Goal: Find specific fact: Find specific fact

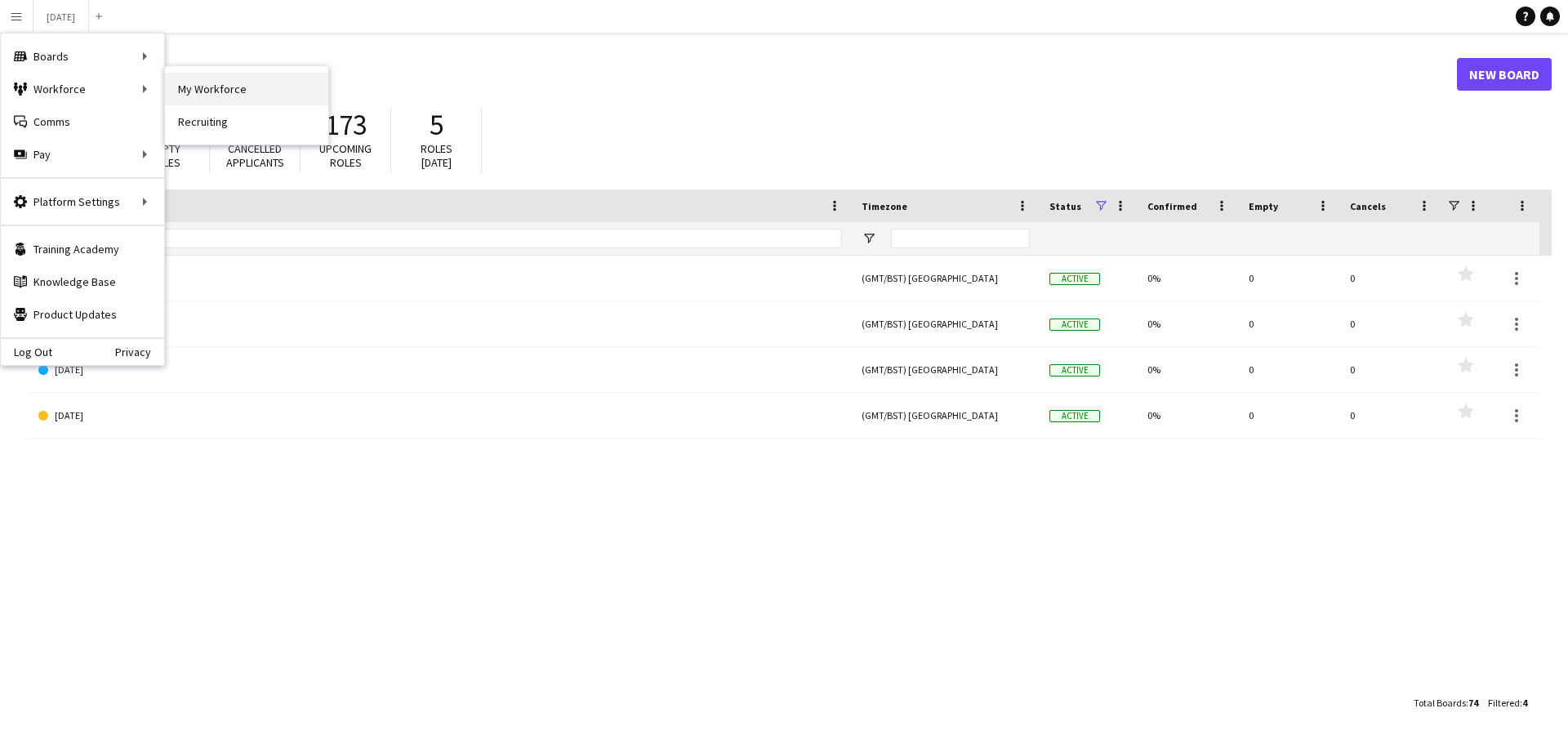
click at [210, 87] on link "My Workforce" at bounding box center [246, 89] width 163 height 33
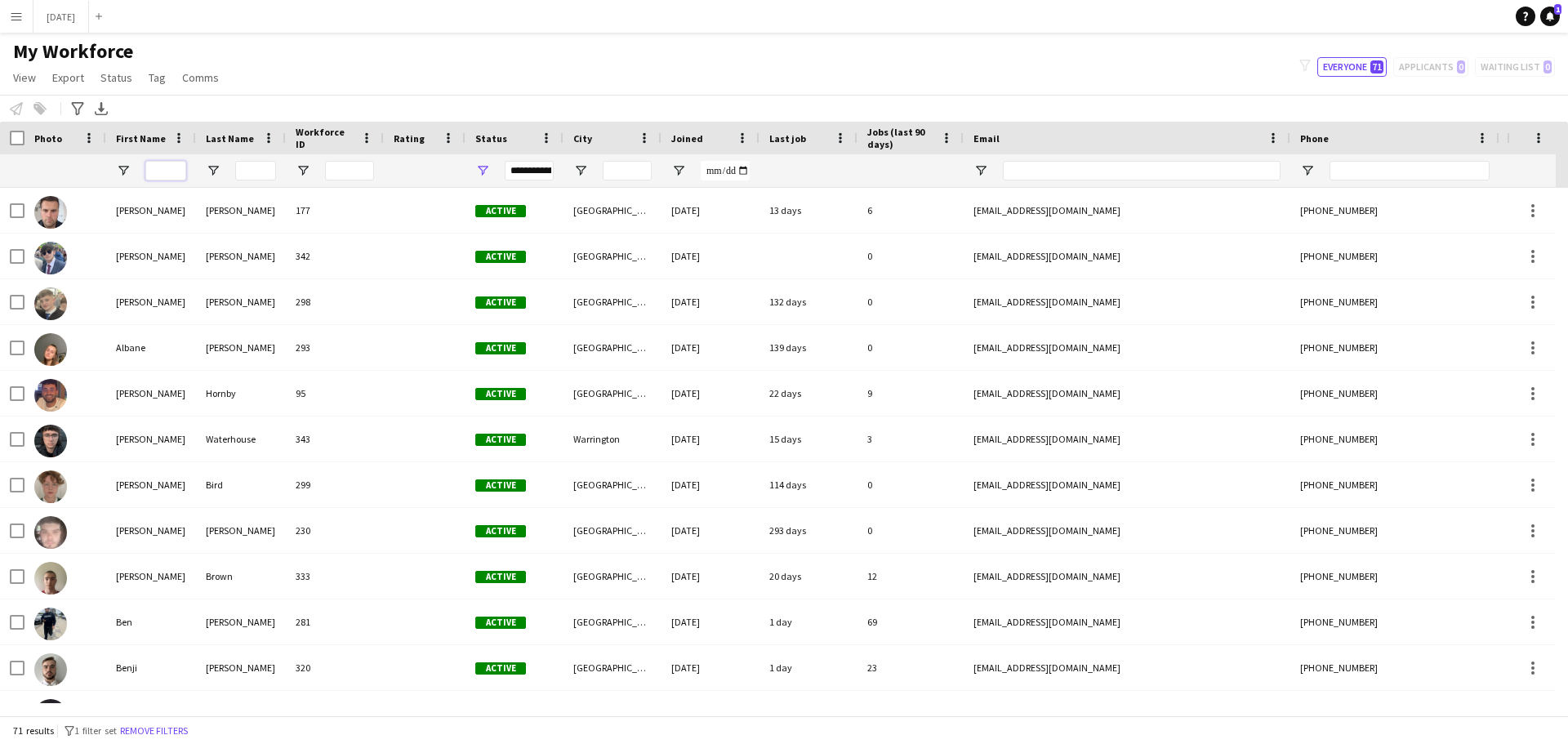
click at [168, 170] on input "First Name Filter Input" at bounding box center [166, 170] width 41 height 20
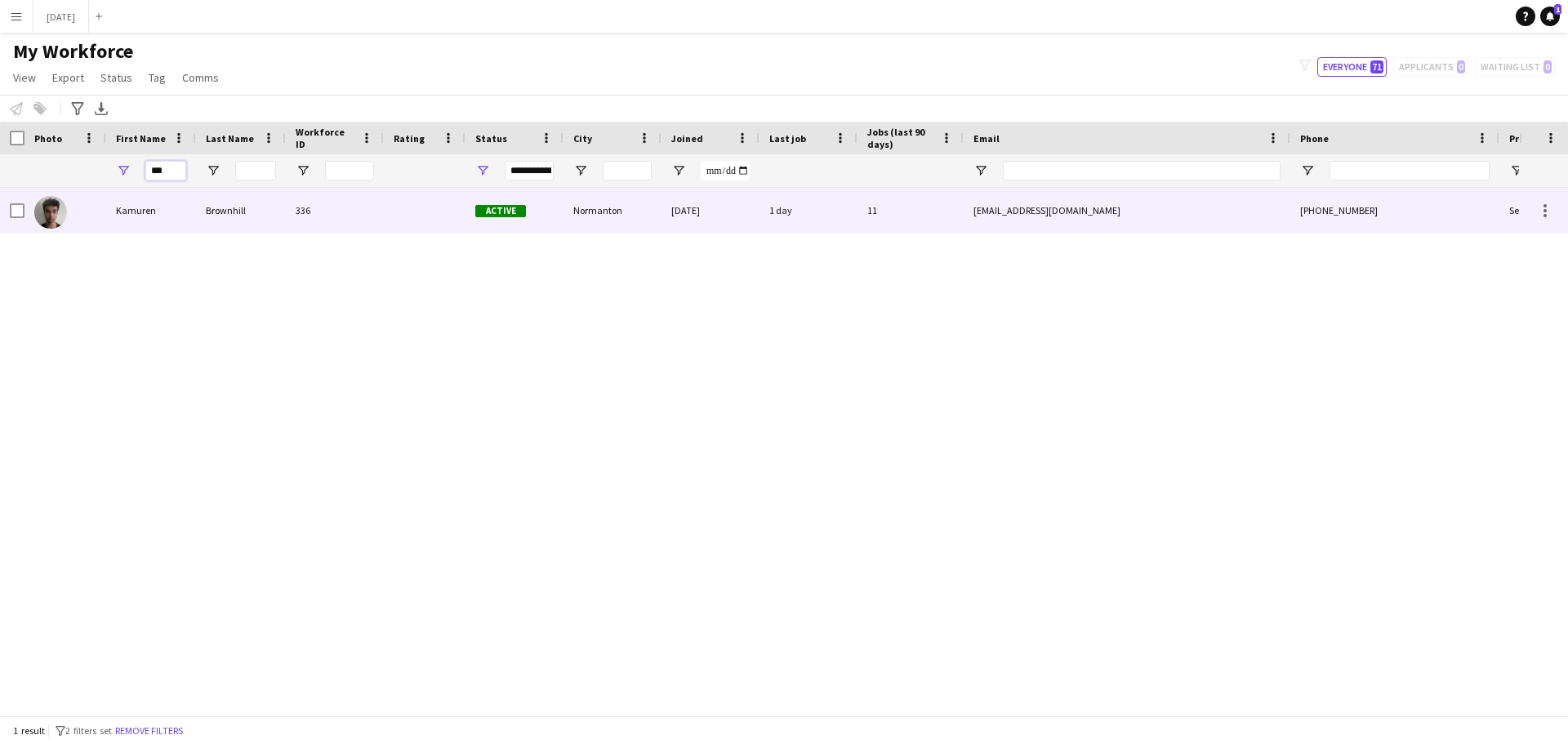
type input "***"
click at [154, 208] on div "Kamuren" at bounding box center [152, 210] width 90 height 45
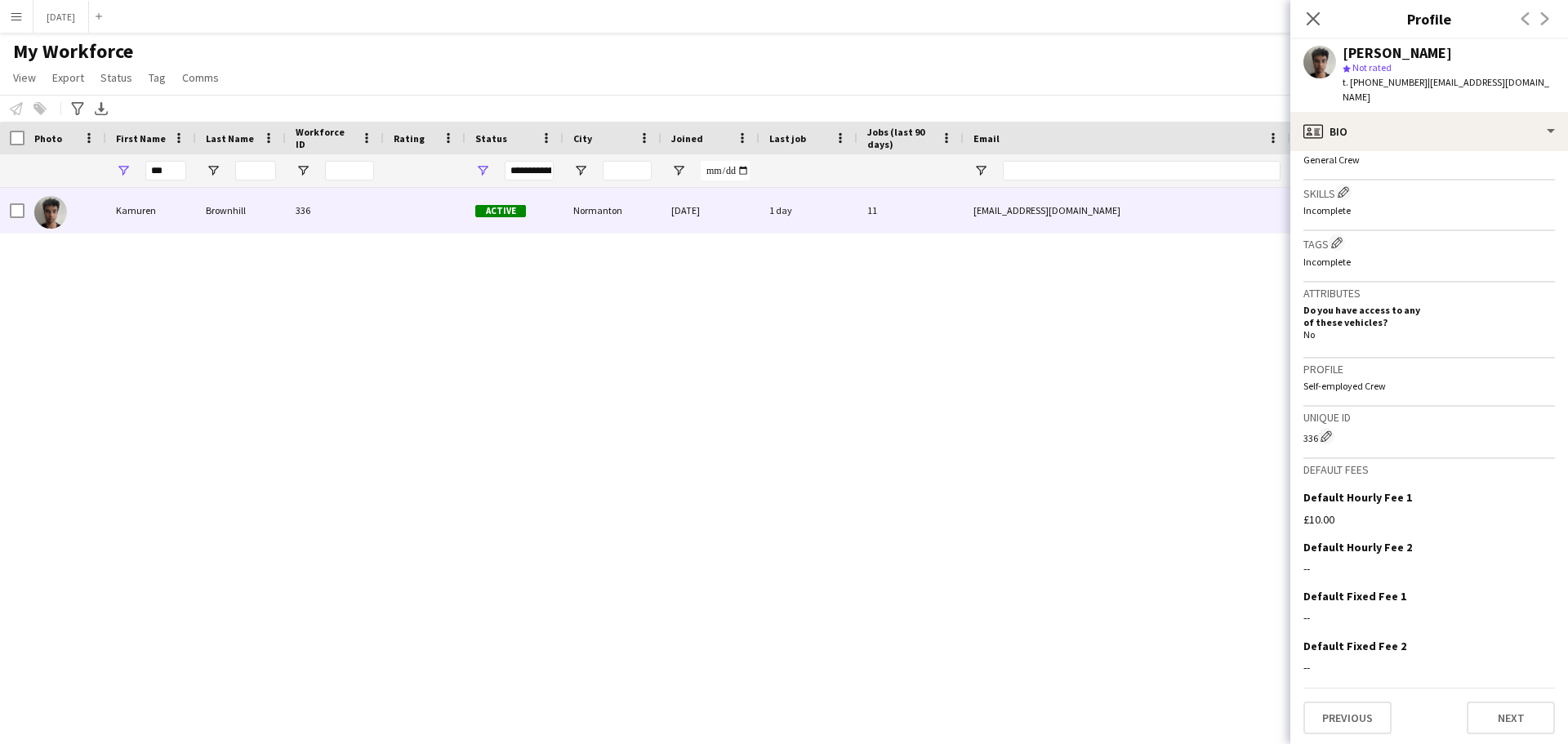
scroll to position [560, 0]
click at [1497, 705] on button "Next" at bounding box center [1511, 715] width 89 height 33
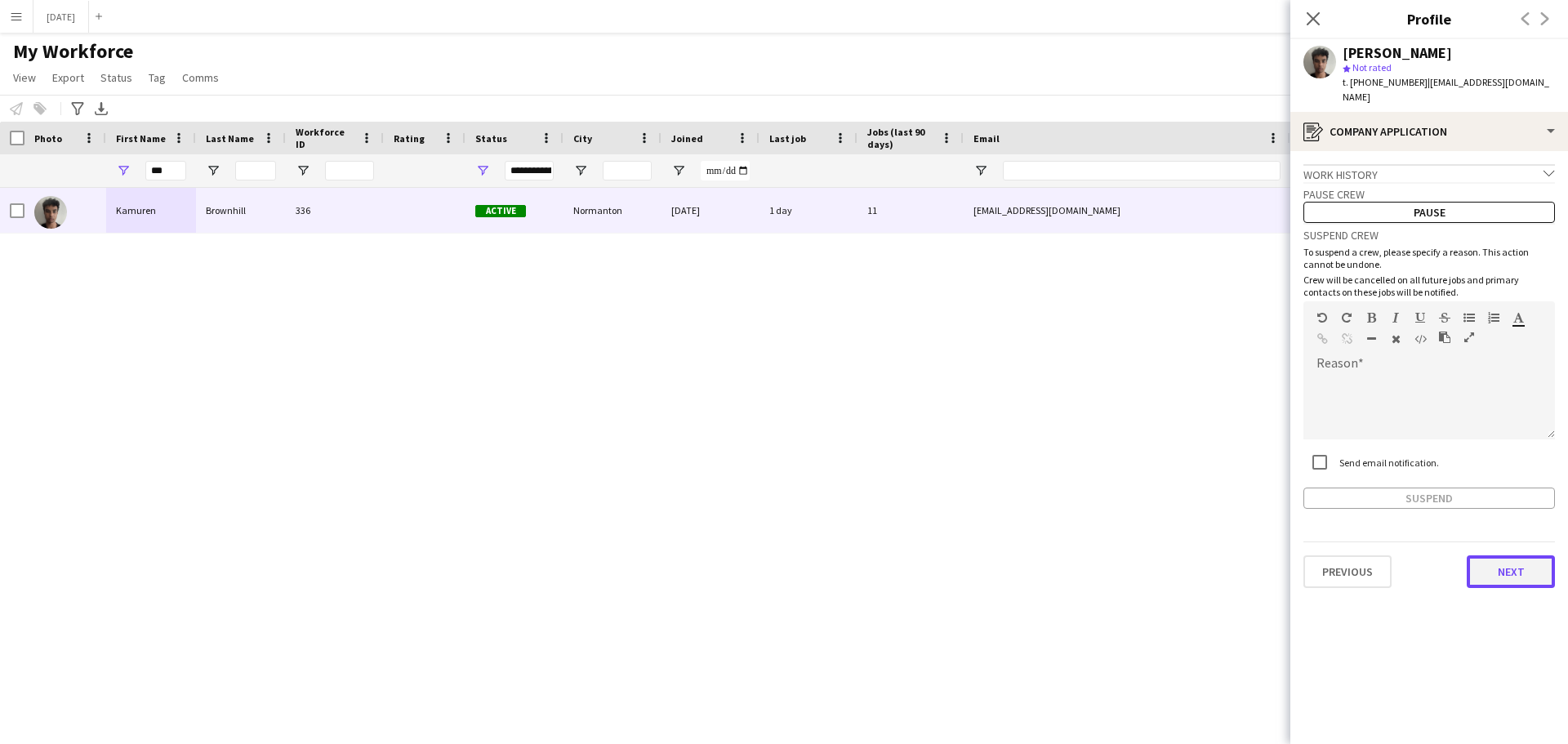
click at [1530, 556] on button "Next" at bounding box center [1511, 572] width 89 height 33
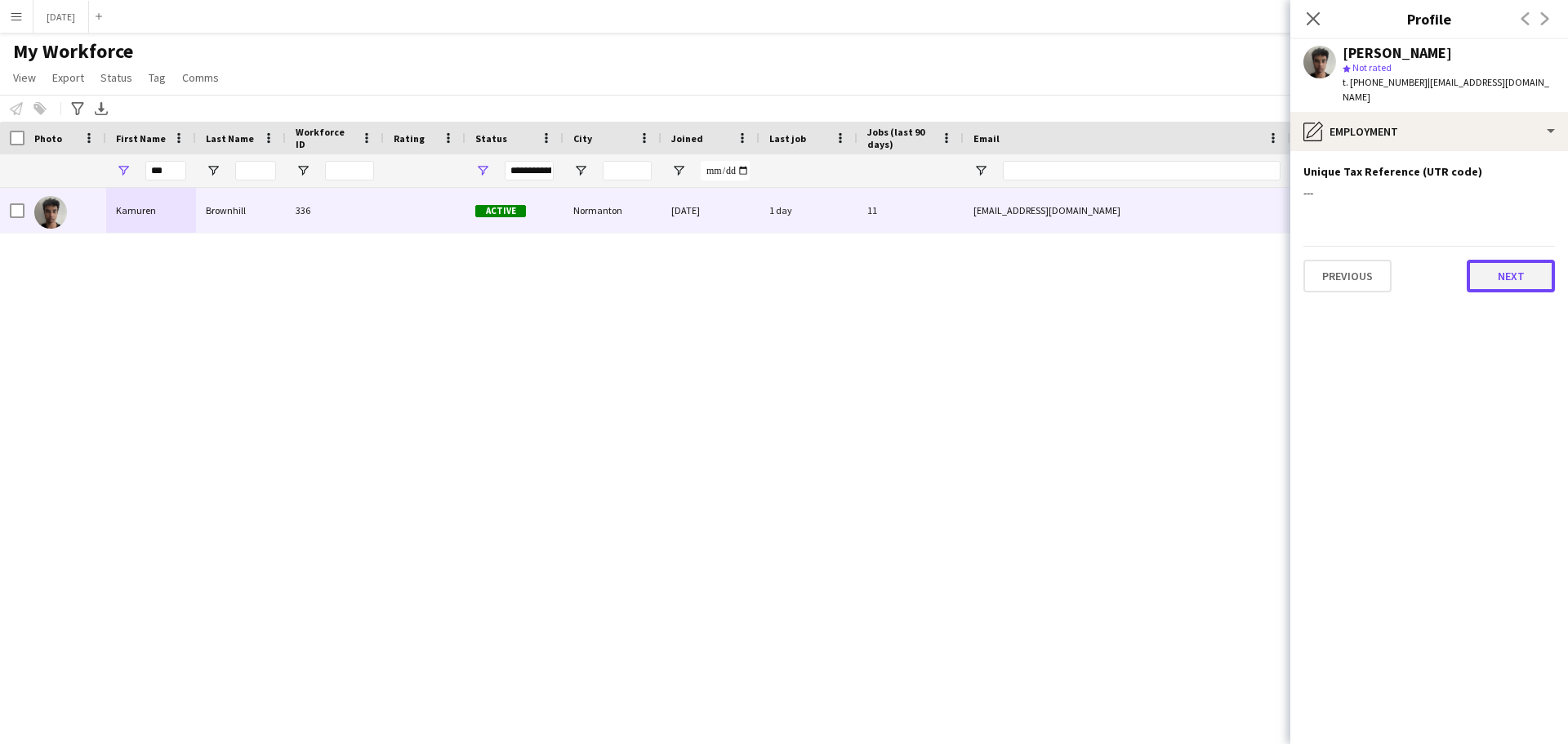
click at [1519, 261] on button "Next" at bounding box center [1511, 276] width 89 height 33
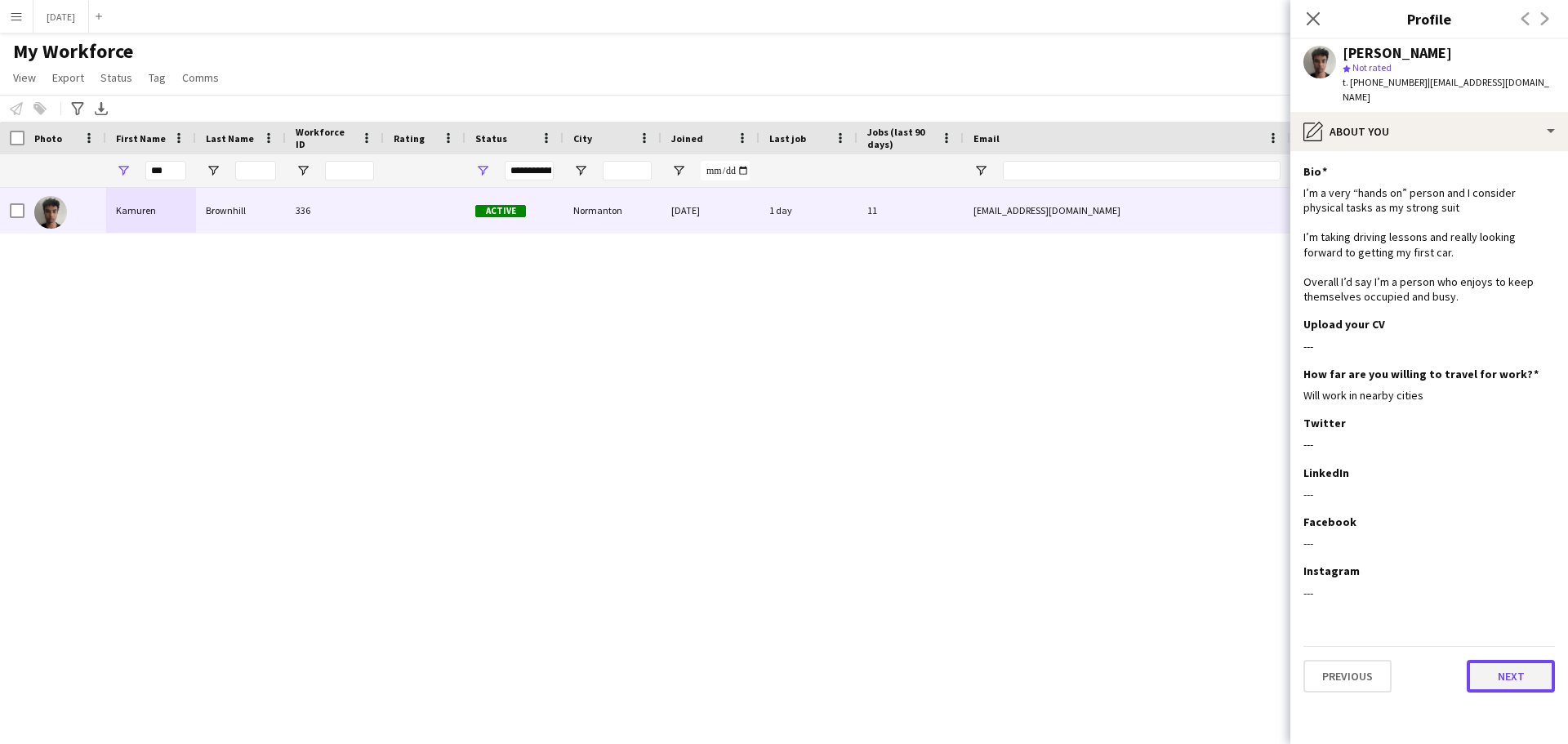
click at [1508, 668] on button "Next" at bounding box center [1511, 676] width 89 height 33
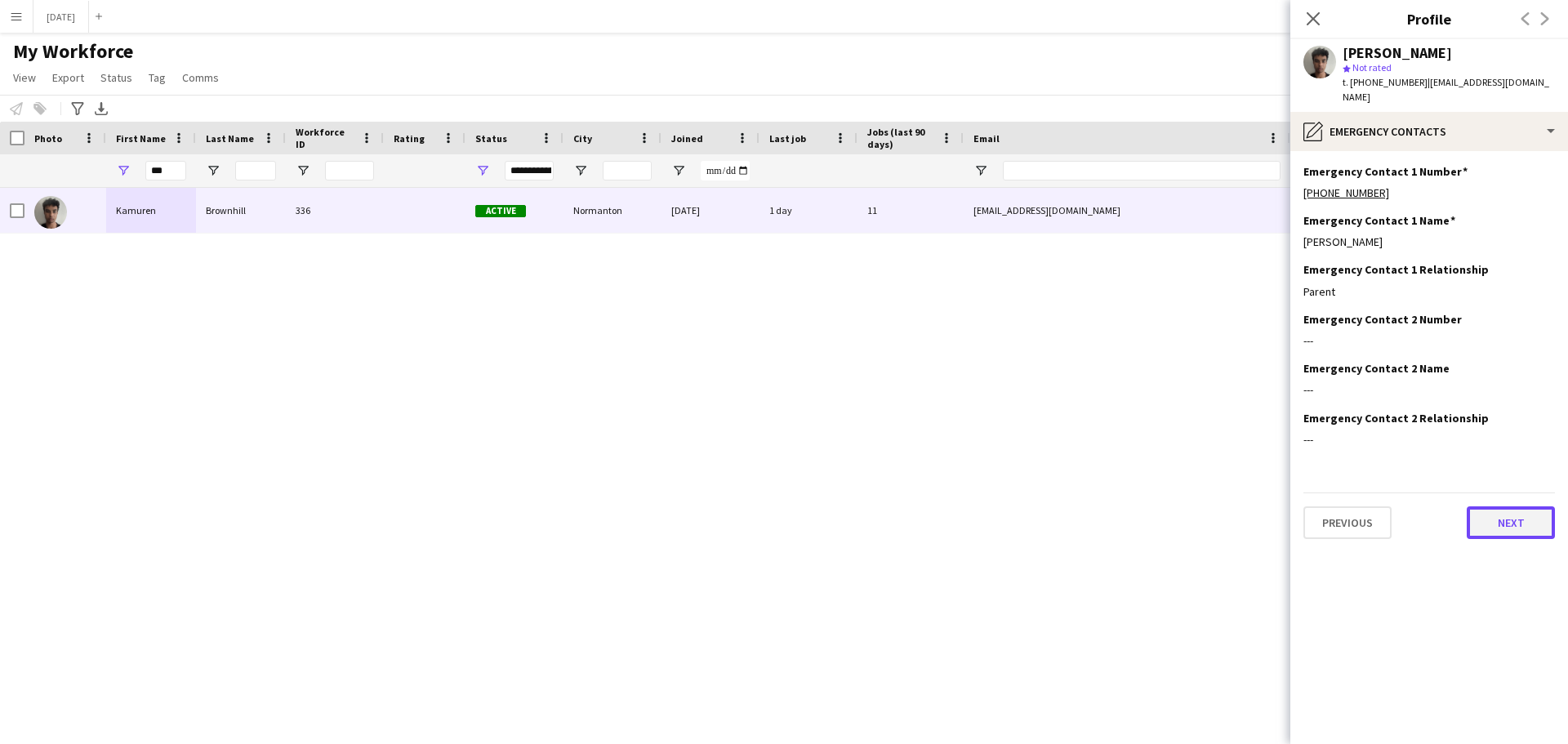
click at [1502, 523] on button "Next" at bounding box center [1511, 523] width 89 height 33
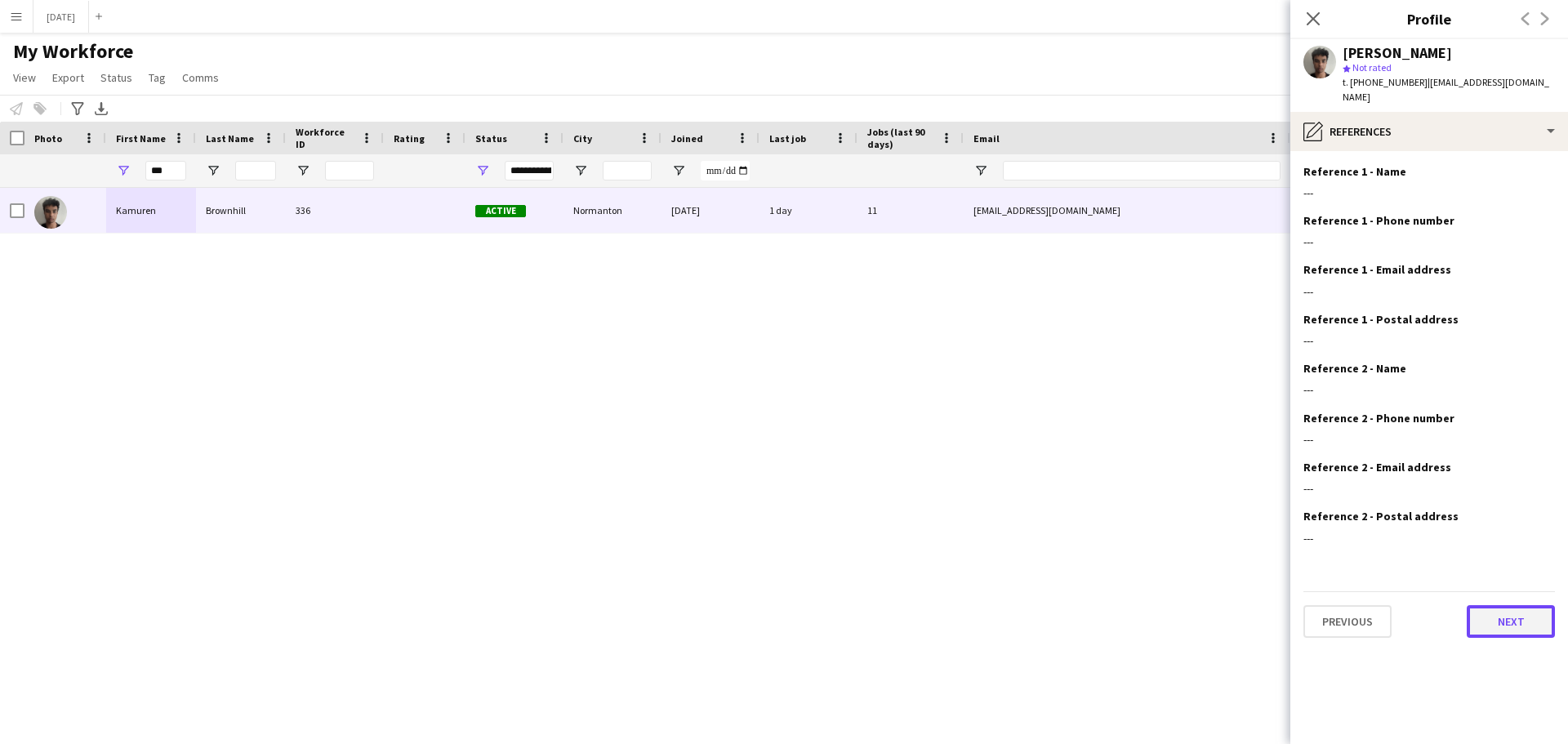
click at [1498, 613] on button "Next" at bounding box center [1511, 621] width 89 height 33
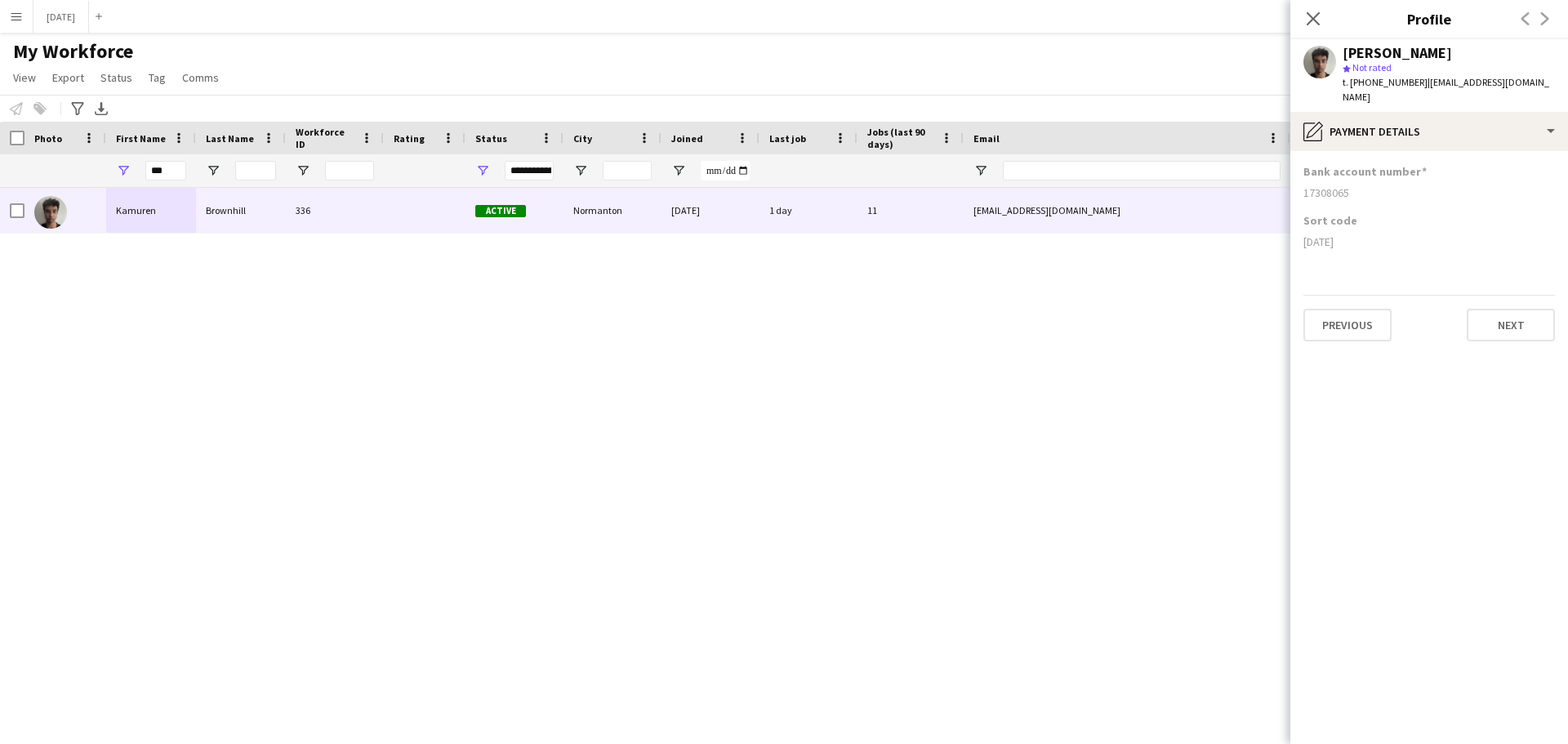
drag, startPoint x: 1348, startPoint y: 179, endPoint x: 1282, endPoint y: 175, distance: 66.1
click at [1282, 175] on body "Menu Boards Boards Boards All jobs Status Workforce Workforce My Workforce Recr…" at bounding box center [784, 372] width 1568 height 744
click at [1316, 185] on div "17308065" at bounding box center [1429, 193] width 252 height 15
drag, startPoint x: 1348, startPoint y: 177, endPoint x: 1302, endPoint y: 179, distance: 46.0
click at [1301, 179] on app-section-data-types "Bank account number [FINANCIAL_ID] Sort code [DATE] Previous Next" at bounding box center [1429, 447] width 278 height 592
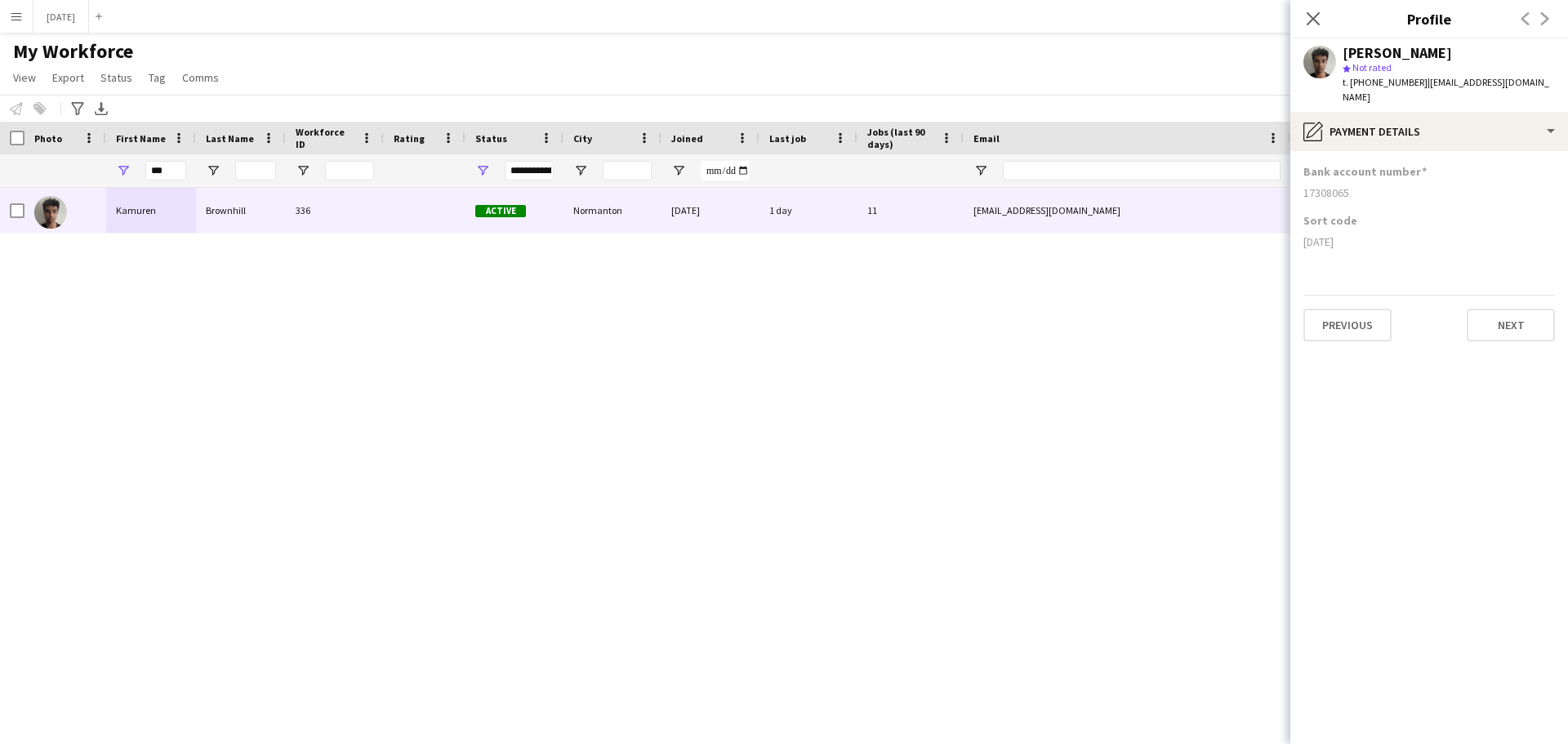
copy div "17308065"
drag, startPoint x: 1353, startPoint y: 225, endPoint x: 1303, endPoint y: 225, distance: 50.0
click at [1303, 234] on div "[DATE]" at bounding box center [1429, 242] width 252 height 15
copy div "[DATE]"
drag, startPoint x: 643, startPoint y: 444, endPoint x: 643, endPoint y: 428, distance: 16.0
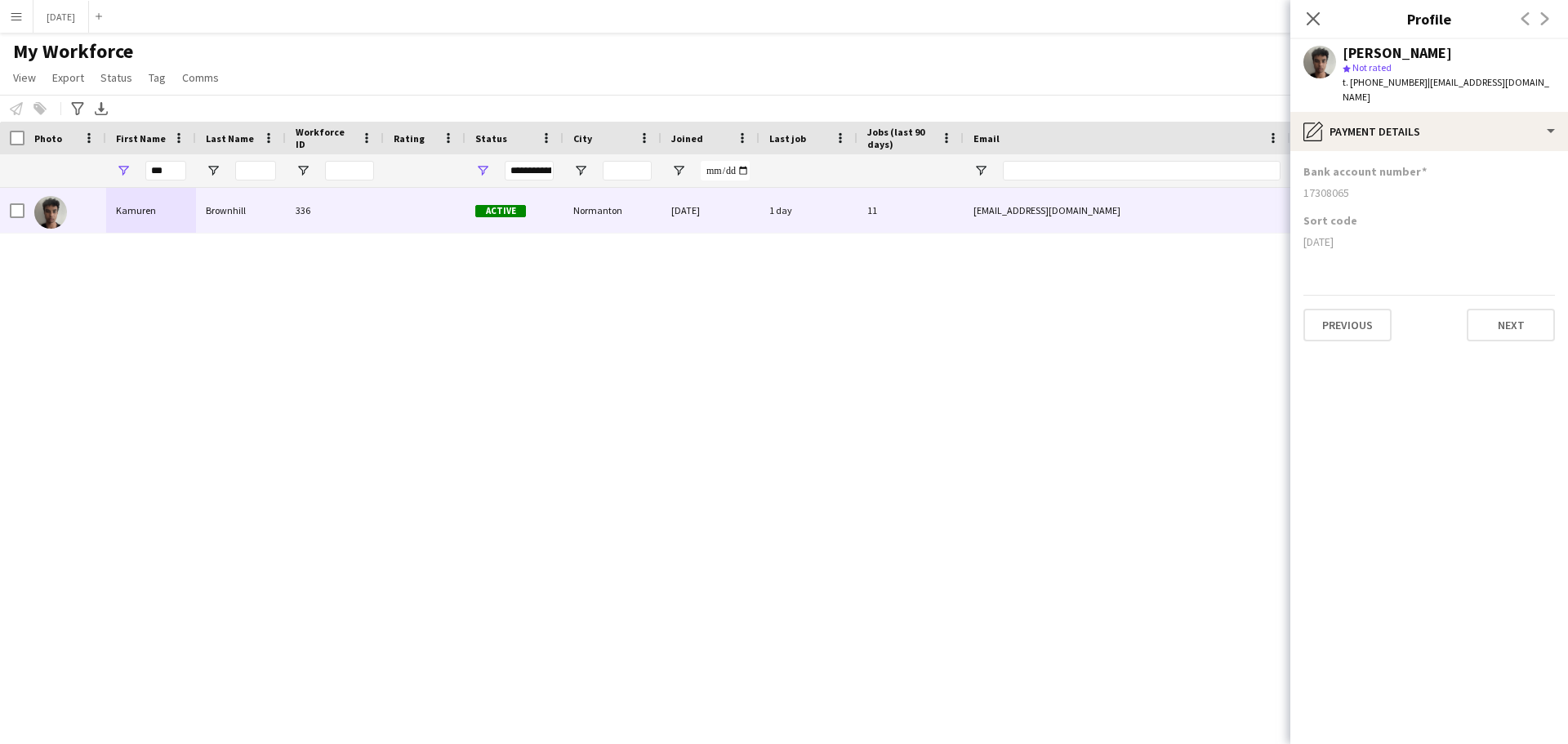
click at [643, 444] on div "[PERSON_NAME] 336 Active [GEOGRAPHIC_DATA] [DATE] 1 day 11 [EMAIL_ADDRESS][DOMA…" at bounding box center [759, 445] width 1519 height 515
